Goal: Check status: Check status

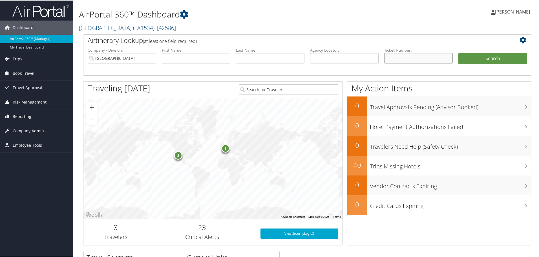
click at [407, 58] on input "text" at bounding box center [418, 57] width 68 height 10
type input "8900897856569"
click at [458, 52] on button "Search" at bounding box center [492, 57] width 68 height 11
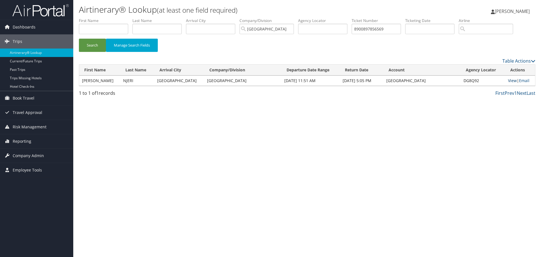
click at [511, 81] on link "View" at bounding box center [512, 80] width 9 height 5
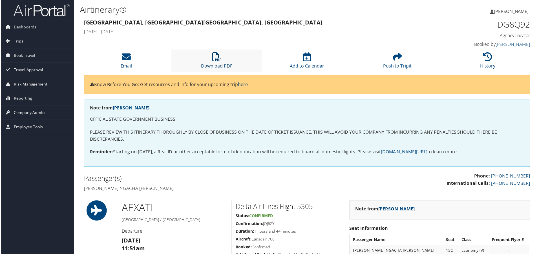
click at [219, 60] on icon at bounding box center [216, 57] width 9 height 9
